Goal: Transaction & Acquisition: Download file/media

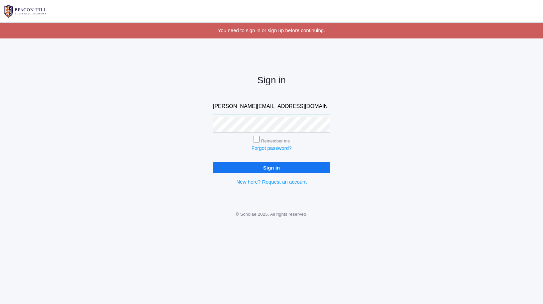
type input "wallock.heather@gmail.com"
click at [271, 166] on input "Sign in" at bounding box center [271, 167] width 117 height 11
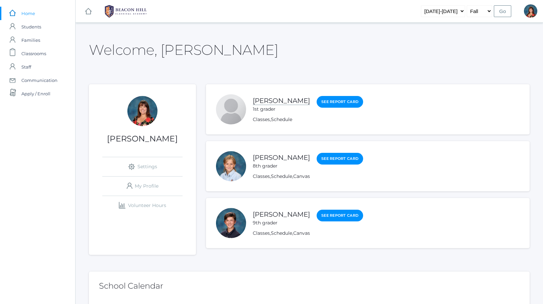
click at [262, 102] on link "[PERSON_NAME]" at bounding box center [281, 101] width 57 height 8
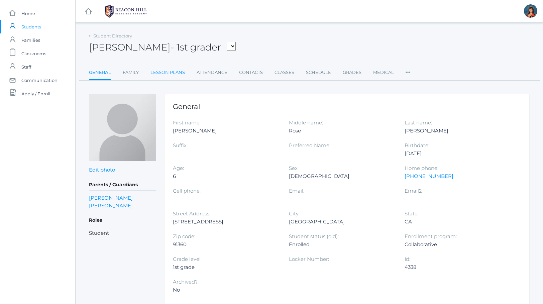
click at [161, 73] on link "Lesson Plans" at bounding box center [167, 72] width 34 height 13
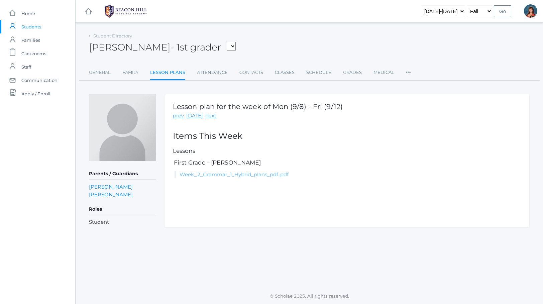
click at [218, 174] on link "Week_2_Grammar_1_Hybrid_plans_pdf..pdf" at bounding box center [234, 174] width 109 height 6
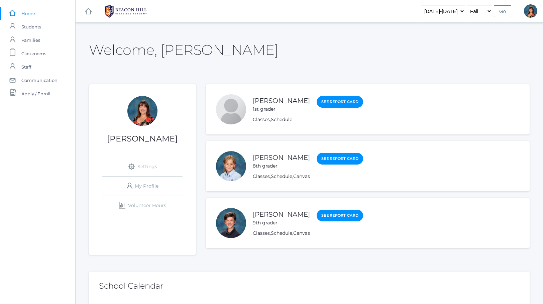
click at [272, 100] on link "[PERSON_NAME]" at bounding box center [281, 101] width 57 height 8
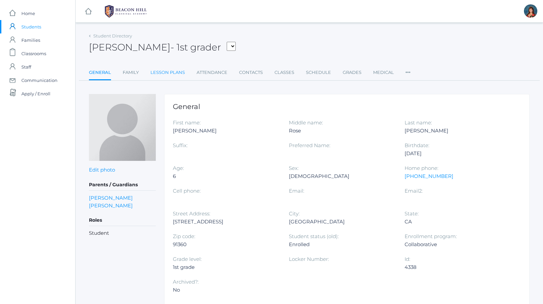
click at [160, 72] on link "Lesson Plans" at bounding box center [167, 72] width 34 height 13
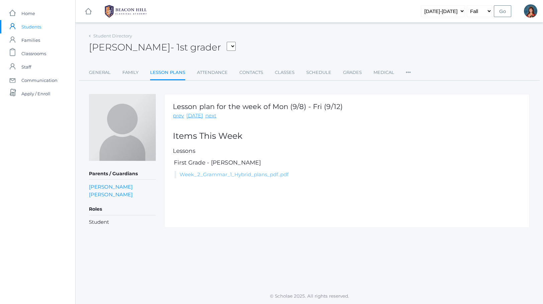
click at [203, 173] on link "Week_2_Grammar_1_Hybrid_plans_pdf..pdf" at bounding box center [234, 174] width 109 height 6
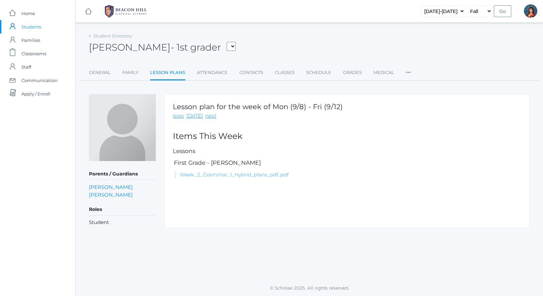
click at [202, 176] on link "Week_2_Grammar_1_Hybrid_plans_pdf..pdf" at bounding box center [234, 174] width 109 height 6
click at [250, 175] on link "Week_2_Grammar_1_Hybrid_plans_pdf..pdf" at bounding box center [234, 174] width 109 height 6
click at [214, 176] on link "Week_2_Grammar_1_Hybrid_plans_pdf..pdf" at bounding box center [234, 174] width 109 height 6
click at [214, 174] on link "Week_2_Grammar_1_Hybrid_plans_pdf..pdf" at bounding box center [234, 174] width 109 height 6
